Goal: Transaction & Acquisition: Download file/media

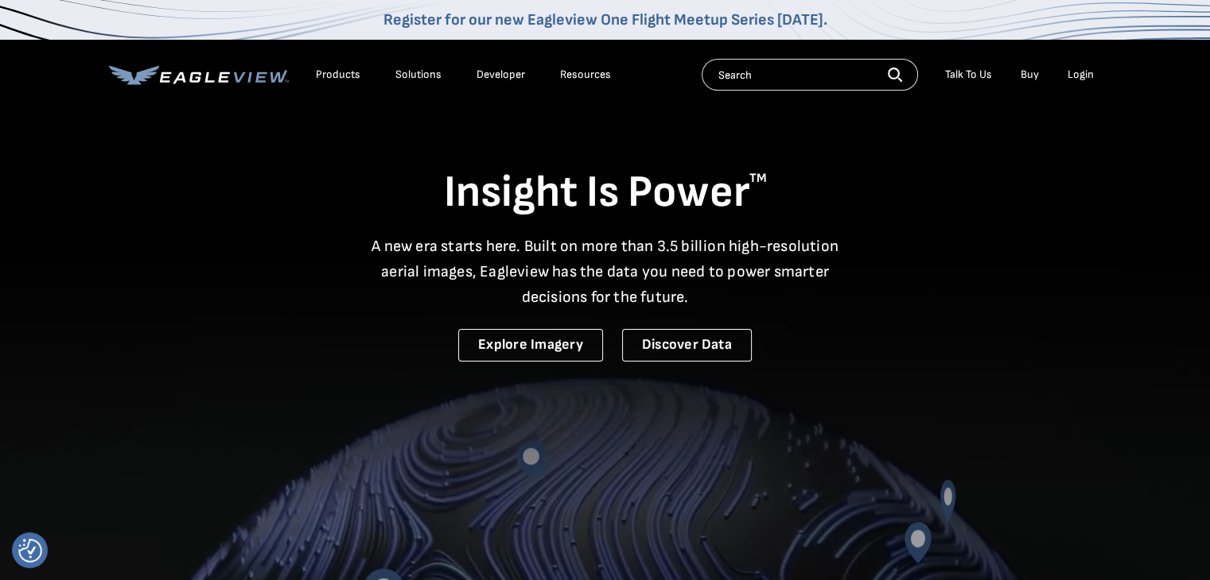
click at [597, 68] on div "Login" at bounding box center [1080, 75] width 26 height 14
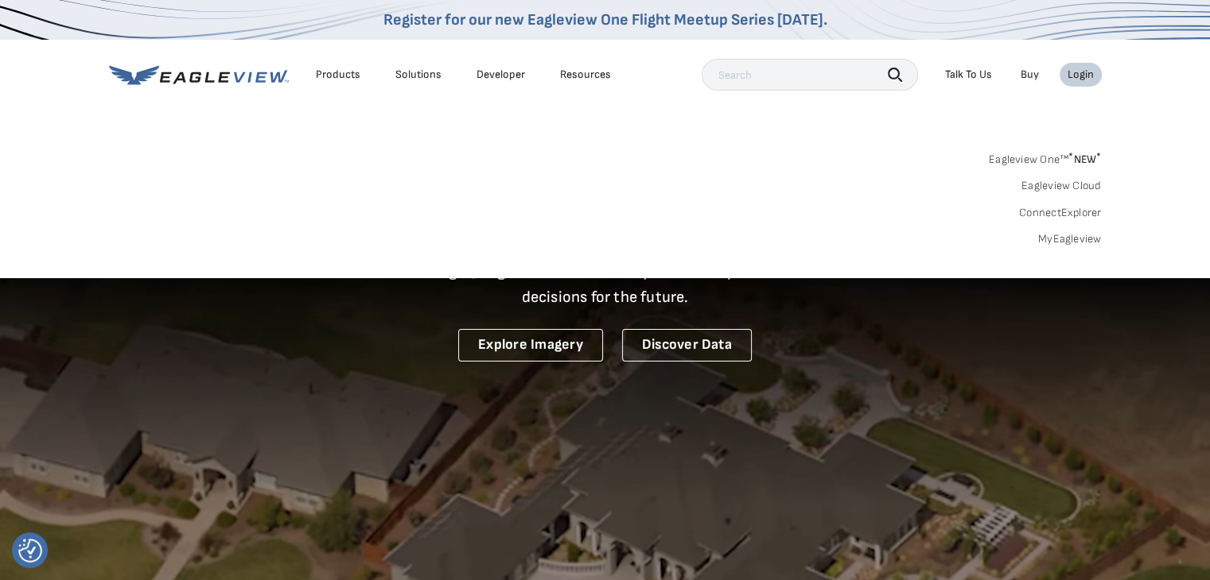
click at [597, 232] on link "MyEagleview" at bounding box center [1070, 239] width 64 height 14
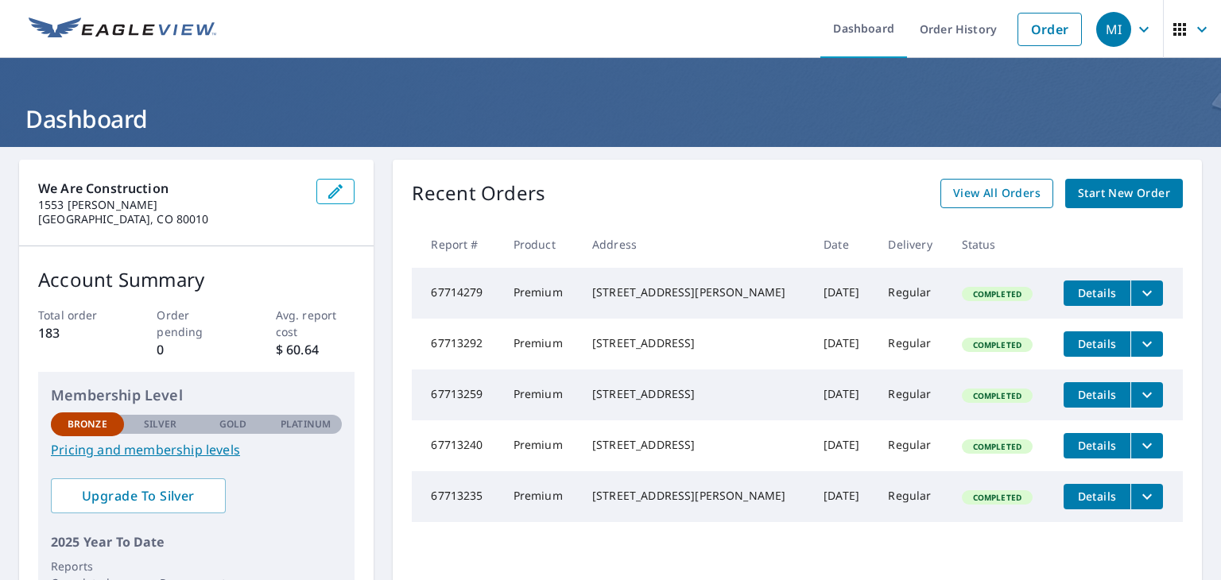
click at [970, 203] on span "View All Orders" at bounding box center [996, 194] width 87 height 20
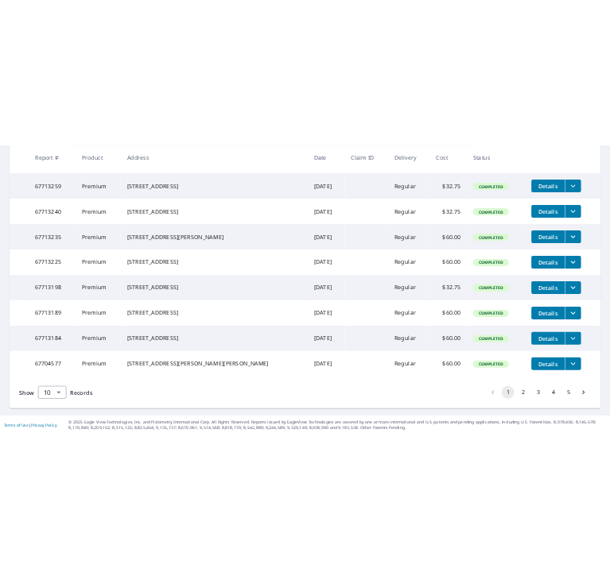
scroll to position [461, 0]
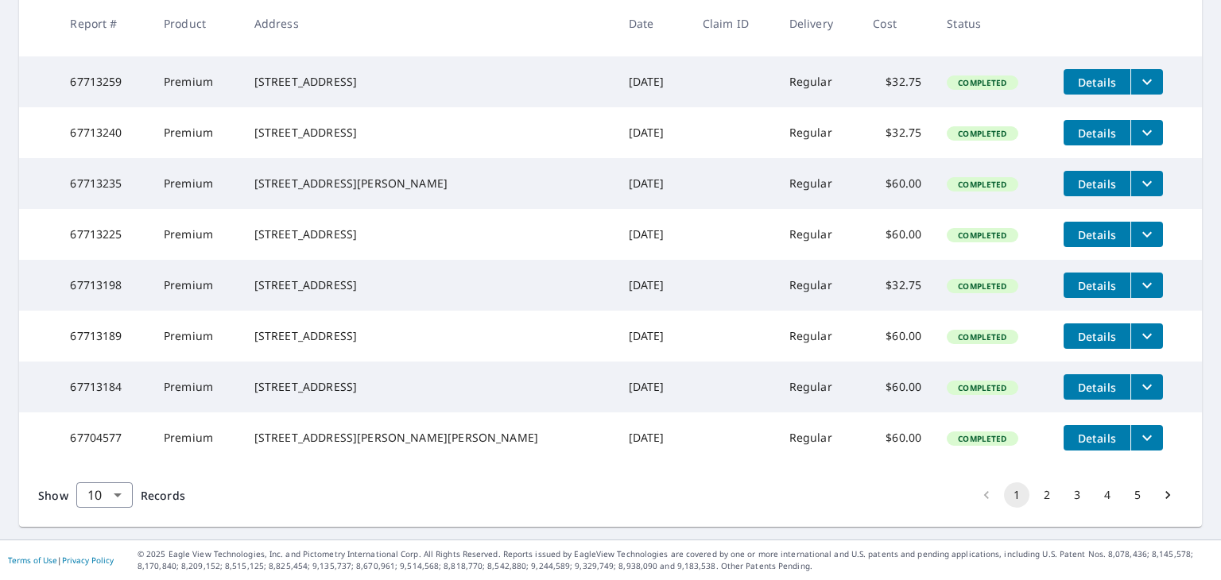
click at [1138, 432] on icon "filesDropdownBtn-67704577" at bounding box center [1147, 438] width 19 height 19
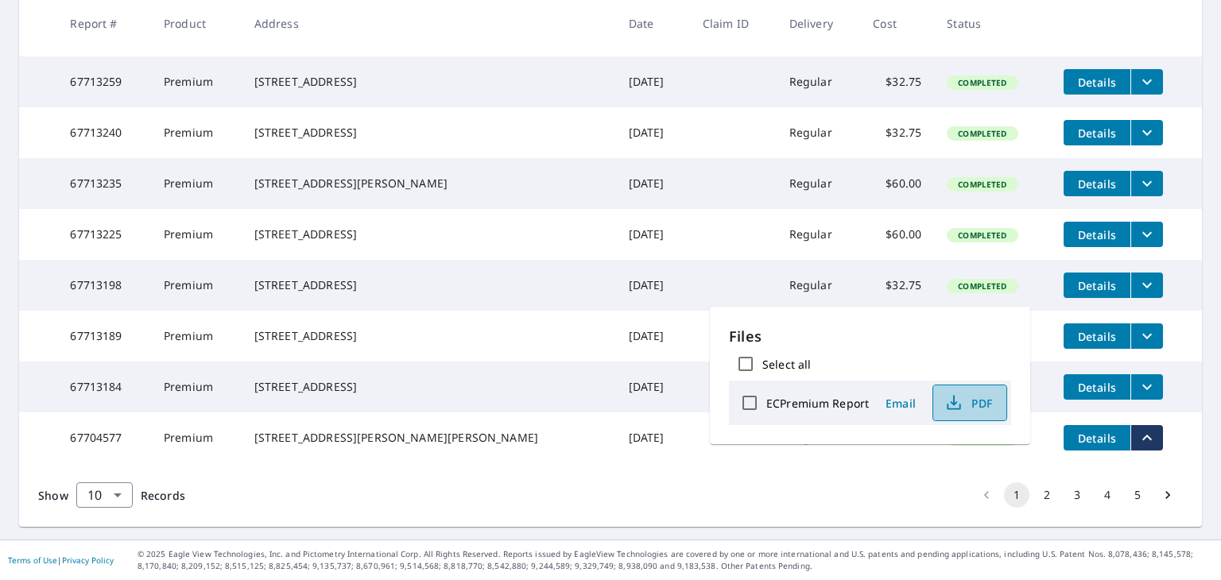
click at [973, 410] on span "PDF" at bounding box center [968, 403] width 51 height 19
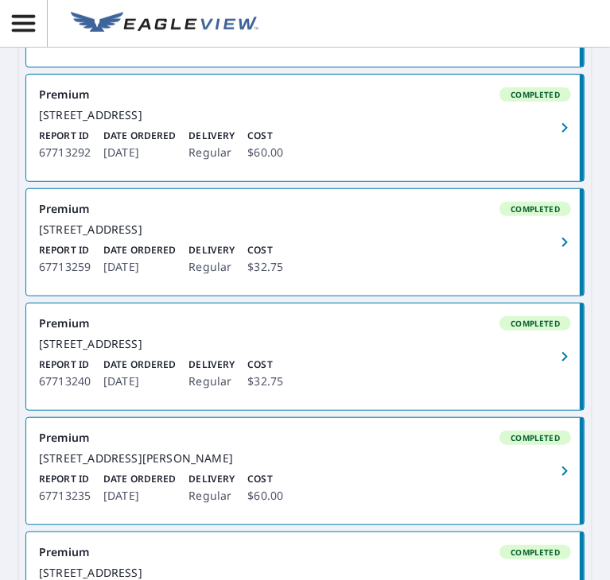
scroll to position [608, 0]
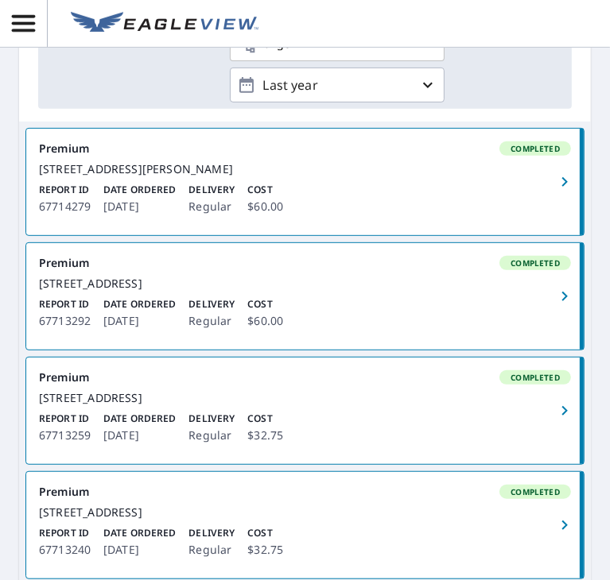
click at [417, 177] on div "[STREET_ADDRESS][PERSON_NAME]" at bounding box center [305, 169] width 532 height 14
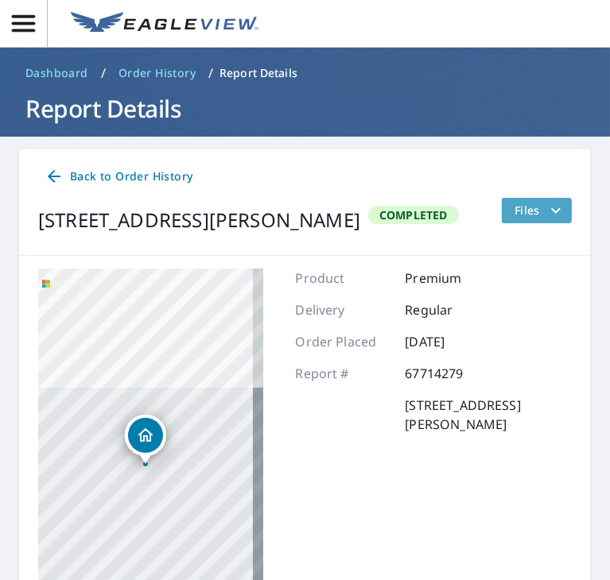
click at [525, 215] on span "Files" at bounding box center [539, 210] width 51 height 19
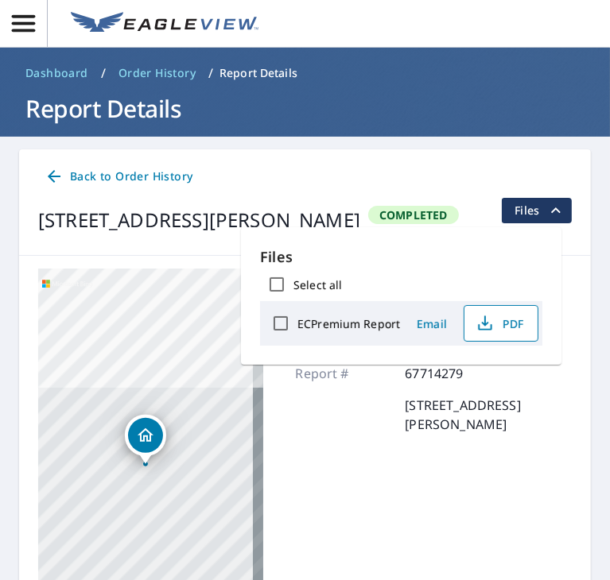
click at [490, 325] on icon "button" at bounding box center [485, 323] width 19 height 19
